Goal: Transaction & Acquisition: Purchase product/service

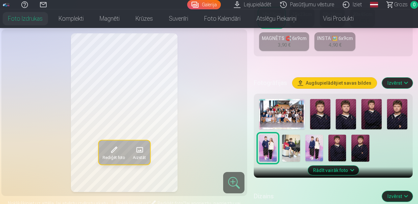
scroll to position [181, 0]
click at [317, 110] on img at bounding box center [320, 114] width 20 height 30
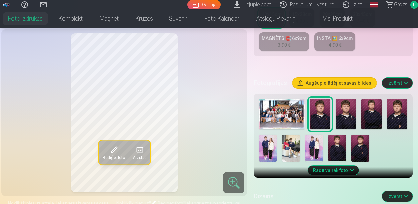
click at [390, 110] on img at bounding box center [397, 114] width 20 height 30
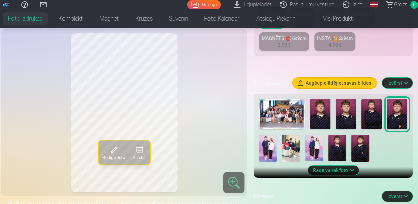
click at [313, 150] on img at bounding box center [314, 148] width 18 height 27
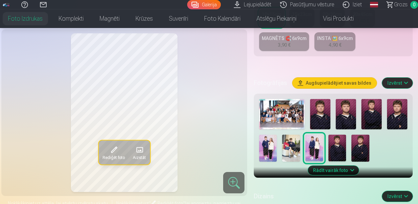
click at [287, 152] on img at bounding box center [291, 148] width 18 height 27
click at [397, 131] on div at bounding box center [334, 130] width 154 height 68
click at [396, 118] on img at bounding box center [397, 114] width 20 height 30
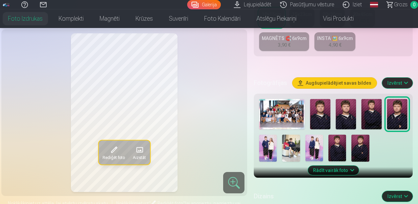
click at [215, 121] on div "Rediģēt foto Aizstāt" at bounding box center [124, 112] width 238 height 159
click at [321, 114] on img at bounding box center [320, 114] width 20 height 30
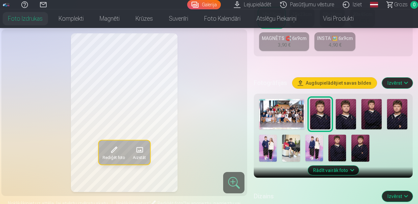
click at [343, 116] on img at bounding box center [346, 114] width 20 height 30
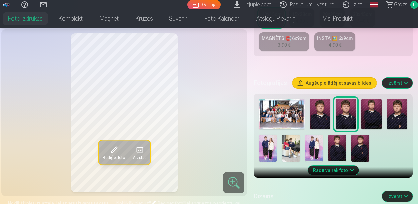
click at [372, 113] on img at bounding box center [371, 114] width 20 height 30
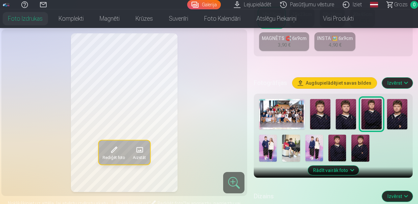
click at [394, 113] on img at bounding box center [397, 114] width 20 height 30
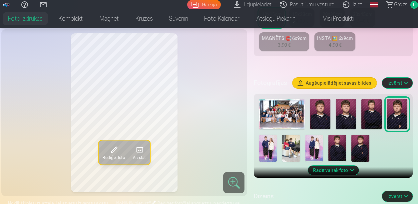
click at [328, 145] on div at bounding box center [334, 130] width 154 height 68
click at [262, 137] on img at bounding box center [268, 148] width 18 height 27
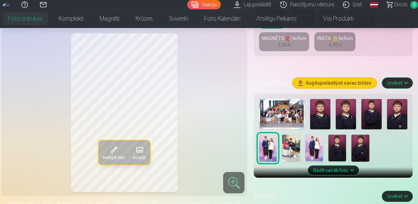
click at [335, 148] on img at bounding box center [337, 148] width 18 height 27
